Goal: Navigation & Orientation: Find specific page/section

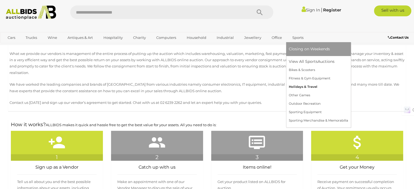
scroll to position [163, 0]
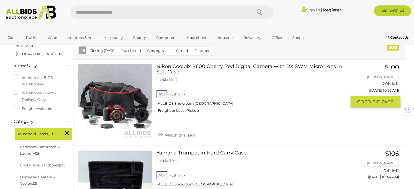
scroll to position [54, 0]
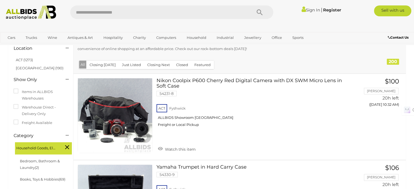
click at [102, 65] on button "Closing [DATE]" at bounding box center [102, 65] width 33 height 8
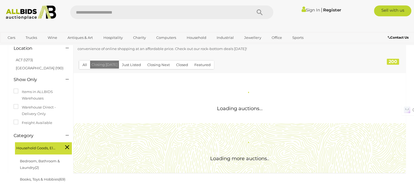
scroll to position [0, 0]
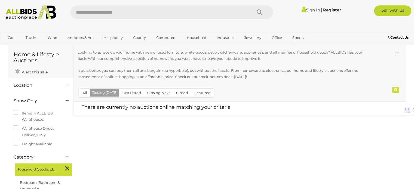
scroll to position [27, 0]
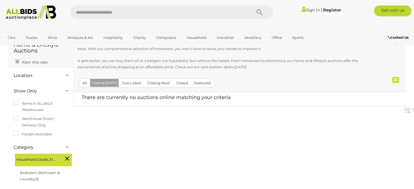
click at [125, 84] on button "Just Listed" at bounding box center [132, 83] width 26 height 8
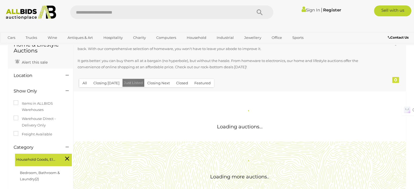
scroll to position [0, 0]
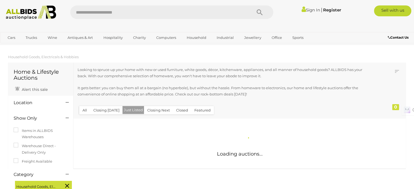
click at [154, 109] on div "Closing First Closing Last Lowest Bid Highest Bid Item Name A-Z Item Name Z-A A…" at bounding box center [240, 91] width 333 height 56
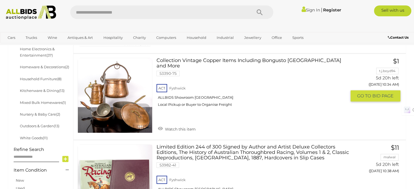
scroll to position [381, 0]
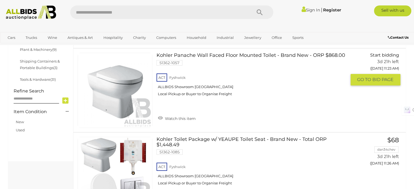
scroll to position [245, 0]
